Goal: Information Seeking & Learning: Find specific page/section

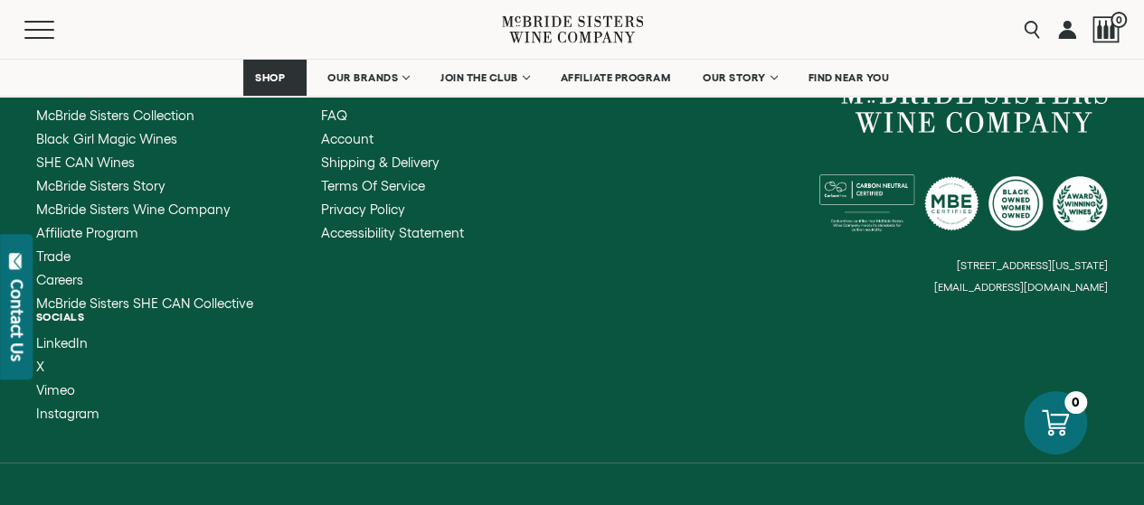
scroll to position [7444, 0]
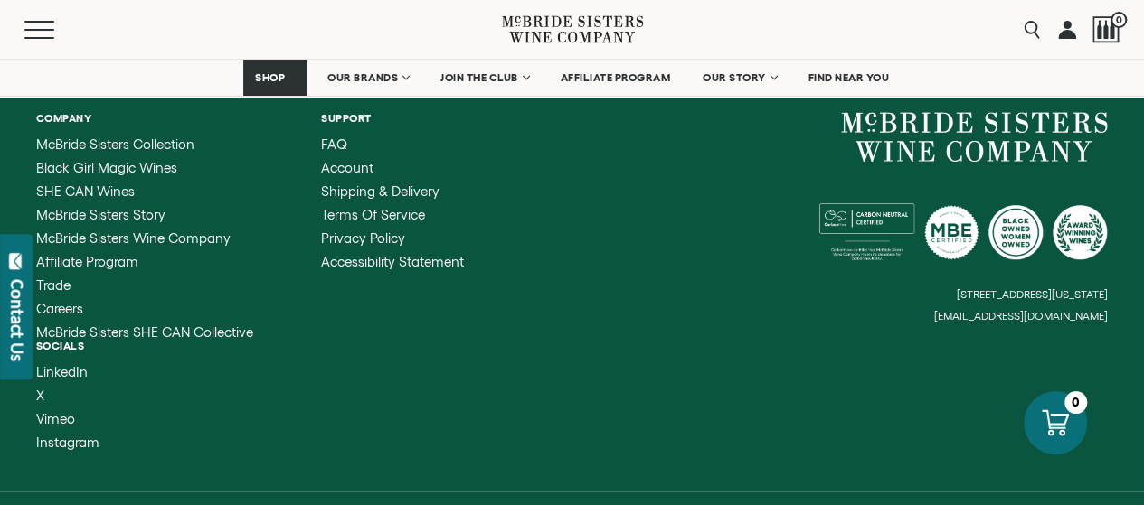
drag, startPoint x: 949, startPoint y: 294, endPoint x: 1118, endPoint y: 287, distance: 169.2
click at [1118, 287] on div "Company [PERSON_NAME] Sisters Collection Black Girl Magic Wines SHE CAN Wines […" at bounding box center [572, 281] width 1144 height 421
drag, startPoint x: 1112, startPoint y: 266, endPoint x: 1108, endPoint y: 297, distance: 31.8
click at [1108, 297] on div "Company [PERSON_NAME] Sisters Collection Black Girl Magic Wines SHE CAN Wines […" at bounding box center [572, 281] width 1144 height 421
drag, startPoint x: 922, startPoint y: 297, endPoint x: 1076, endPoint y: 294, distance: 153.7
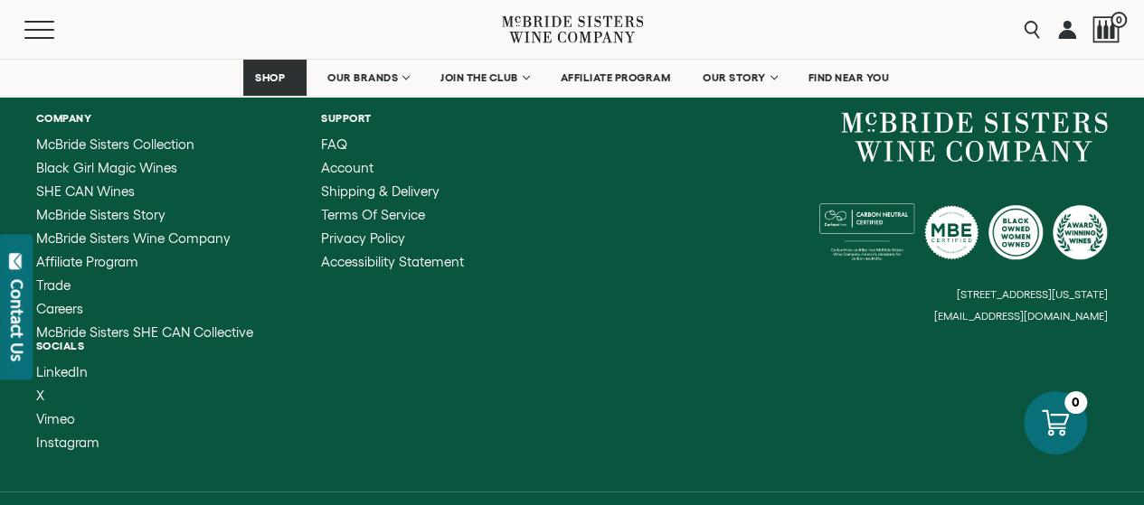
drag, startPoint x: 1076, startPoint y: 294, endPoint x: 1097, endPoint y: 299, distance: 21.5
click at [1102, 300] on div "Company [PERSON_NAME] Sisters Collection Black Girl Magic Wines SHE CAN Wines […" at bounding box center [572, 281] width 1144 height 421
click at [1065, 310] on small "[EMAIL_ADDRESS][DOMAIN_NAME]" at bounding box center [1021, 316] width 174 height 13
drag, startPoint x: 1049, startPoint y: 293, endPoint x: 1092, endPoint y: 294, distance: 43.4
click at [1092, 310] on small "[EMAIL_ADDRESS][DOMAIN_NAME]" at bounding box center [1021, 316] width 174 height 13
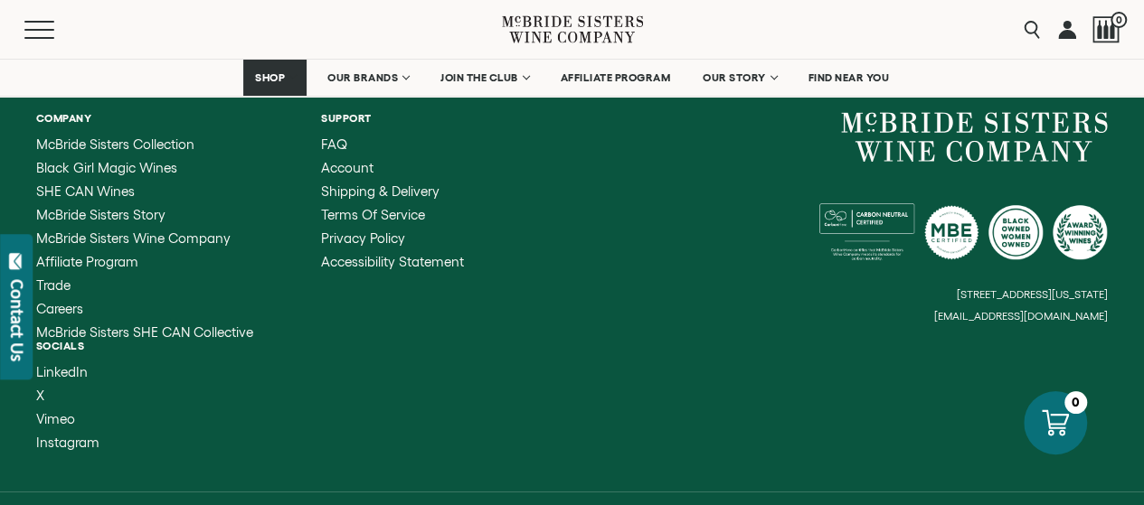
click at [1092, 310] on small "[EMAIL_ADDRESS][DOMAIN_NAME]" at bounding box center [1021, 316] width 174 height 13
drag, startPoint x: 1090, startPoint y: 294, endPoint x: 1002, endPoint y: 296, distance: 88.6
click at [1002, 310] on small "[EMAIL_ADDRESS][DOMAIN_NAME]" at bounding box center [1021, 316] width 174 height 13
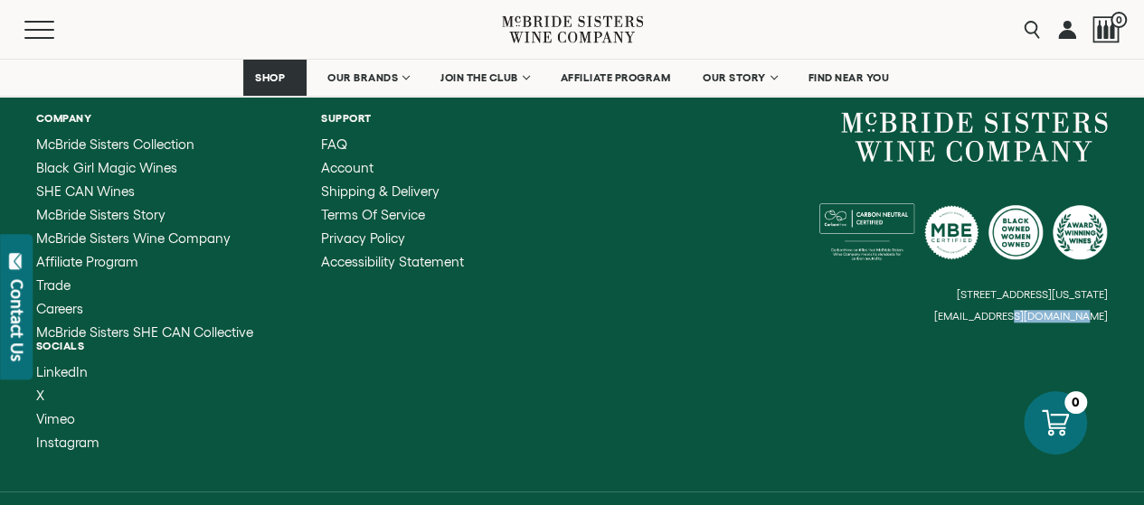
drag, startPoint x: 950, startPoint y: 294, endPoint x: 1023, endPoint y: 292, distance: 73.2
click at [1033, 310] on small "[EMAIL_ADDRESS][DOMAIN_NAME]" at bounding box center [1021, 316] width 174 height 13
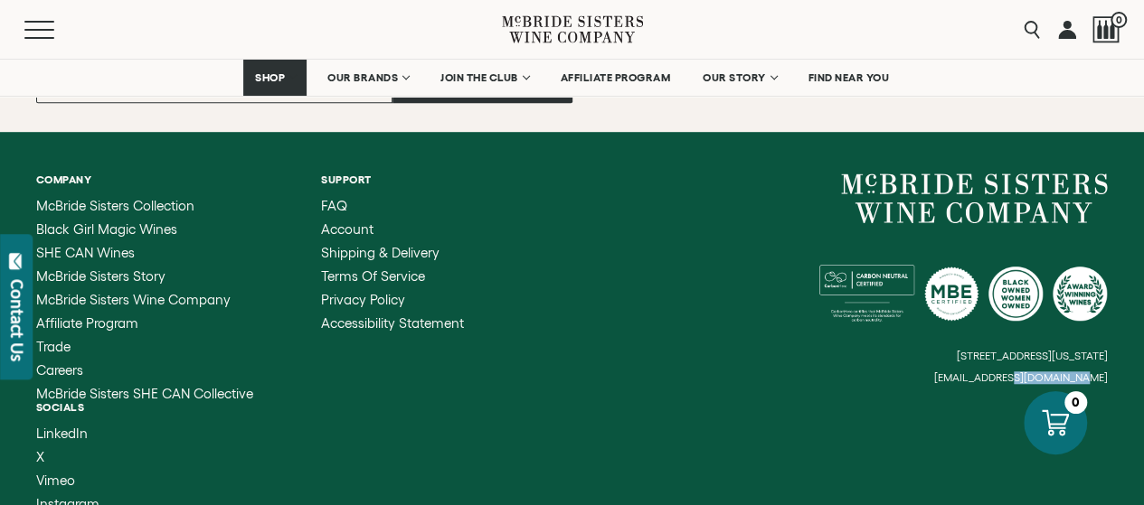
scroll to position [7353, 0]
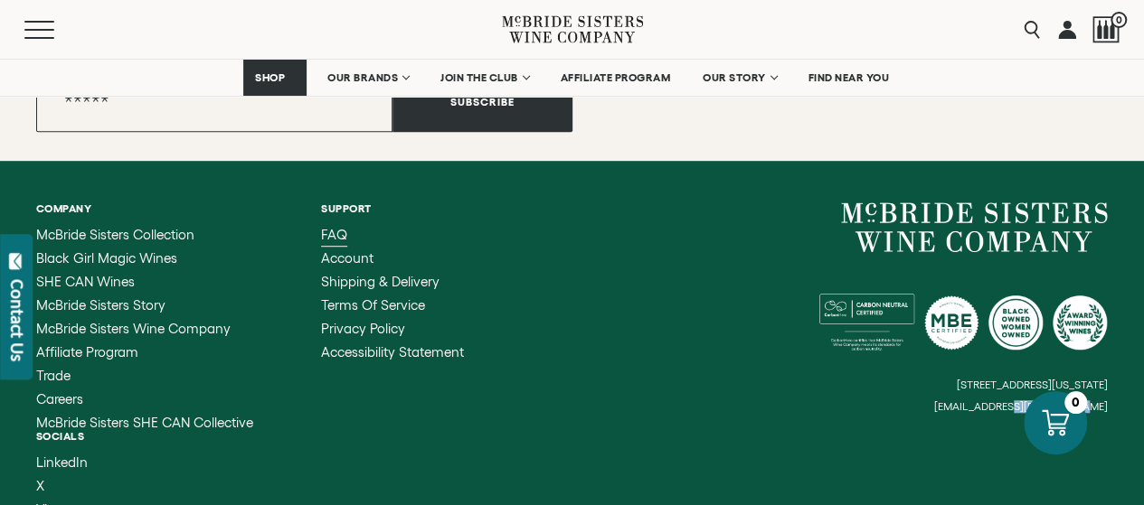
click at [334, 227] on span "FAQ" at bounding box center [334, 234] width 26 height 15
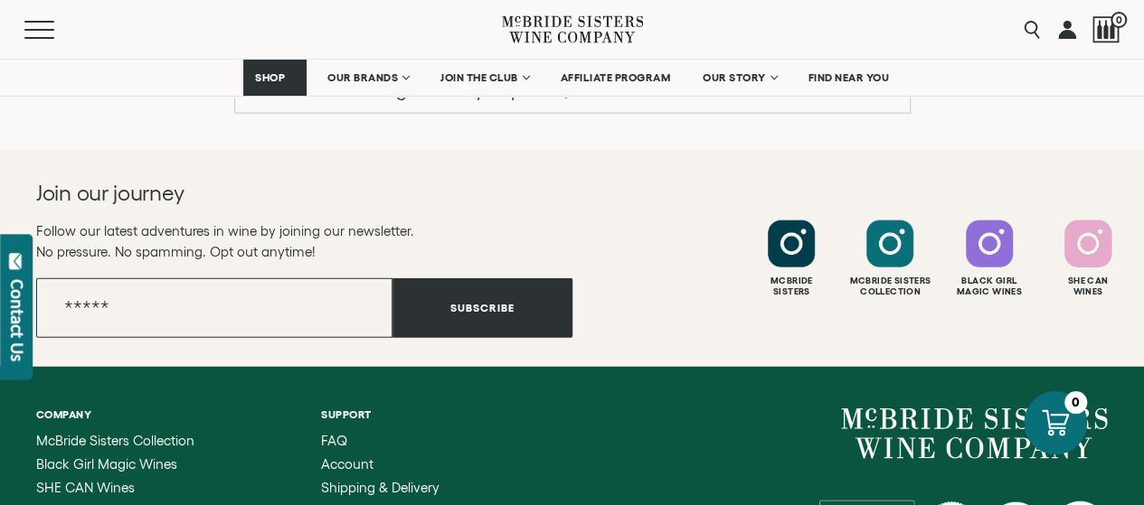
scroll to position [2079, 0]
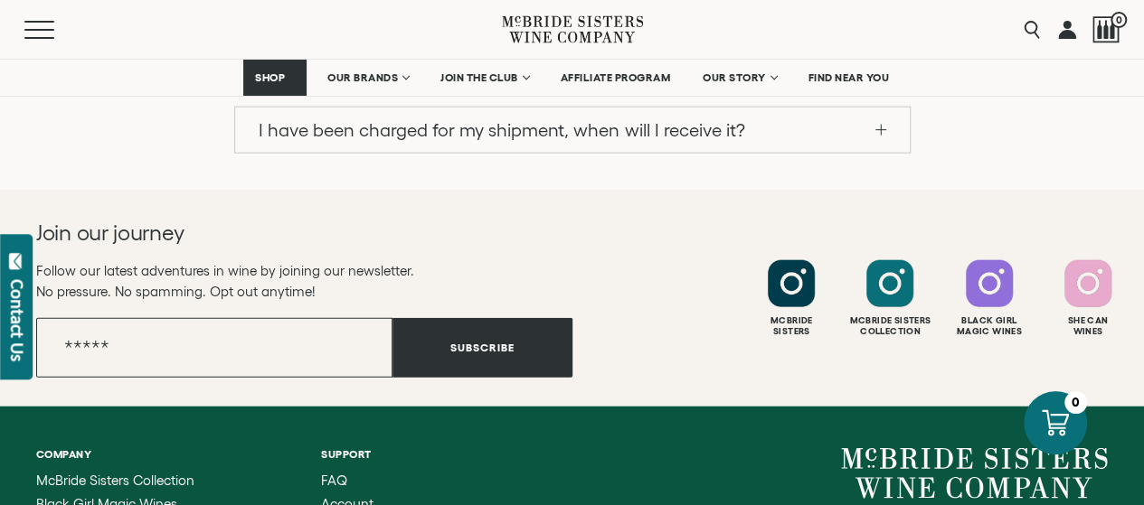
drag, startPoint x: 980, startPoint y: 387, endPoint x: 1014, endPoint y: 386, distance: 34.4
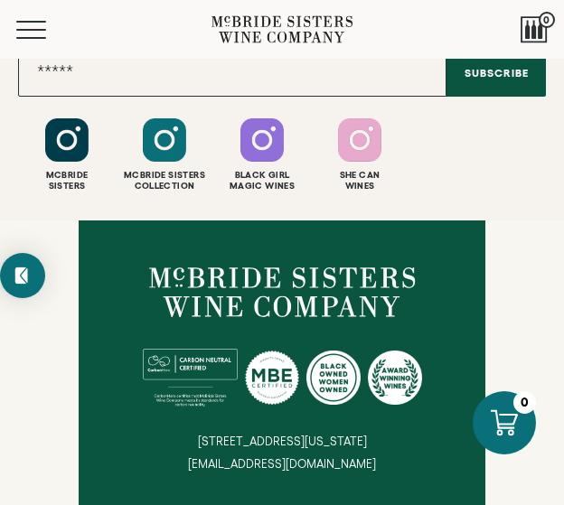
scroll to position [2114, 0]
